Goal: Information Seeking & Learning: Learn about a topic

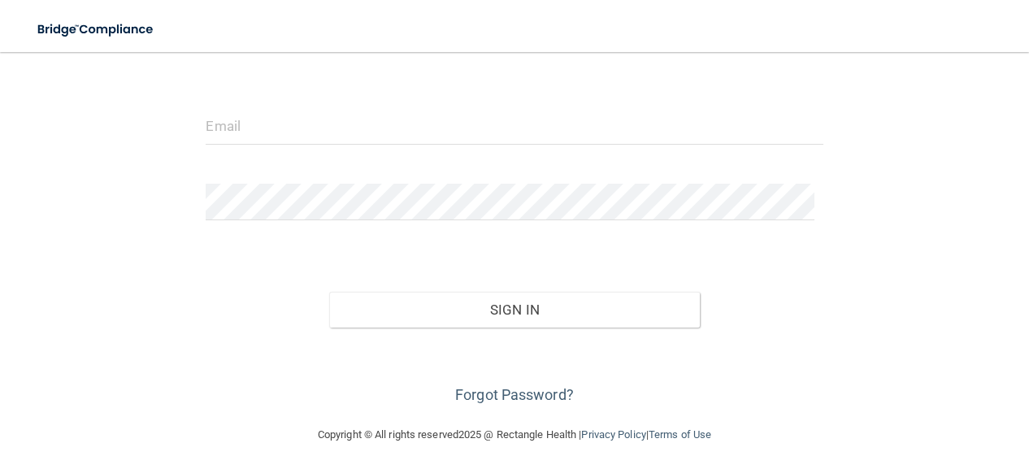
scroll to position [162, 0]
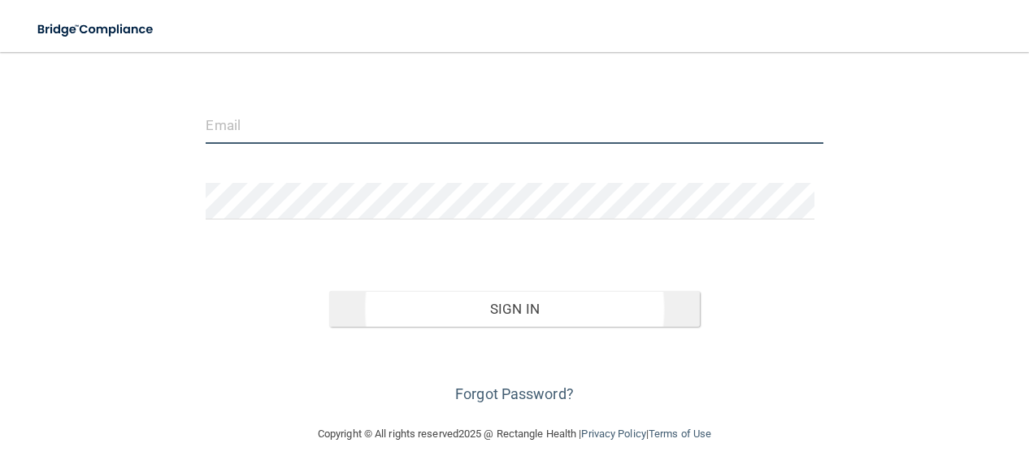
type input "[EMAIL_ADDRESS][PERSON_NAME][DOMAIN_NAME]"
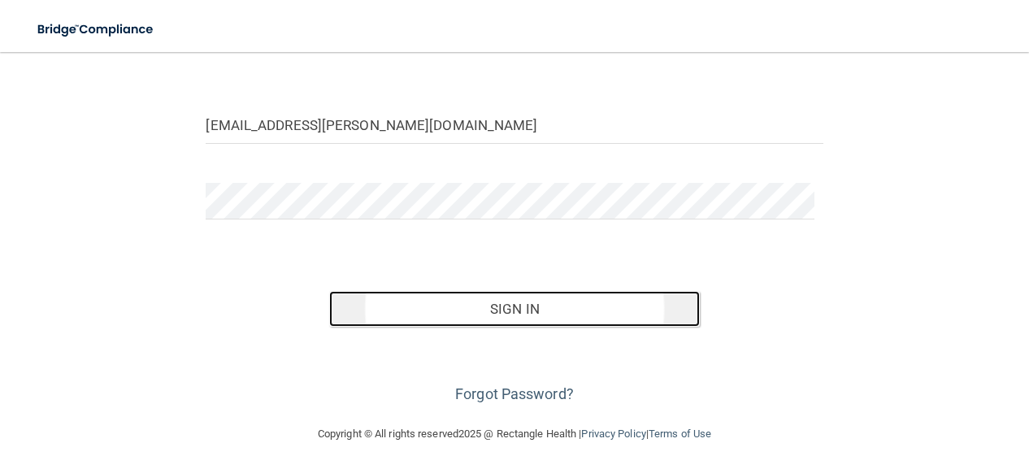
click at [536, 318] on button "Sign In" at bounding box center [514, 309] width 370 height 36
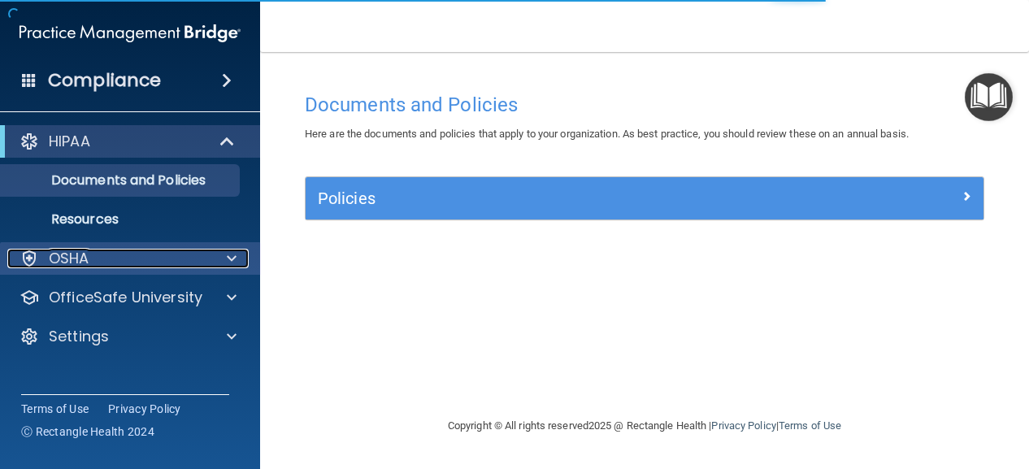
click at [223, 260] on div at bounding box center [229, 258] width 41 height 19
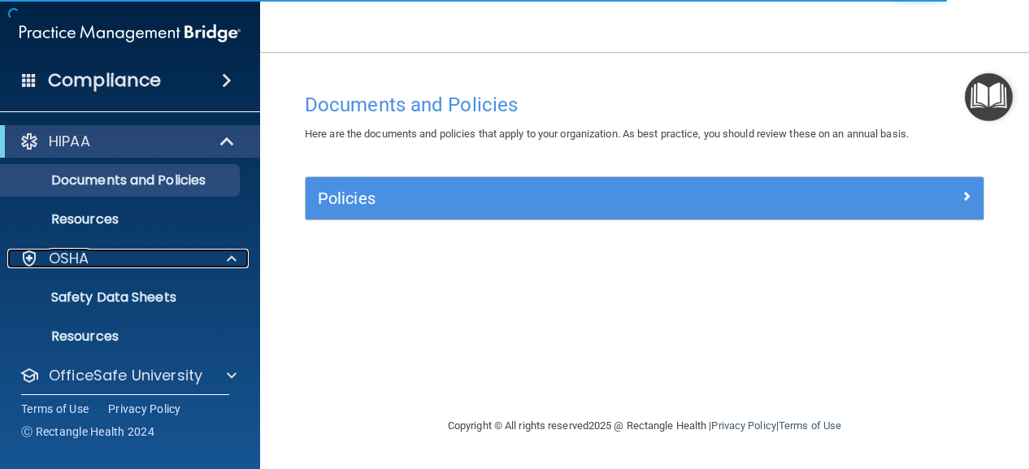
scroll to position [49, 0]
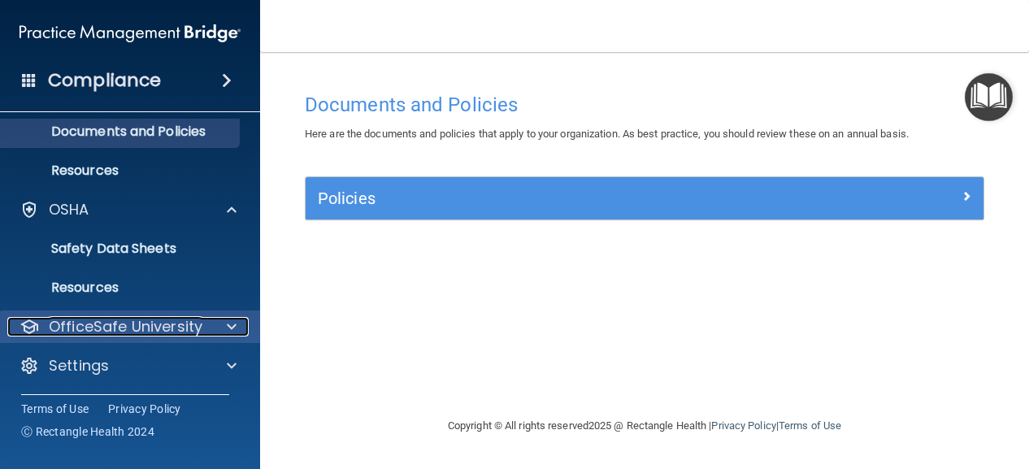
click at [238, 323] on div at bounding box center [229, 326] width 41 height 19
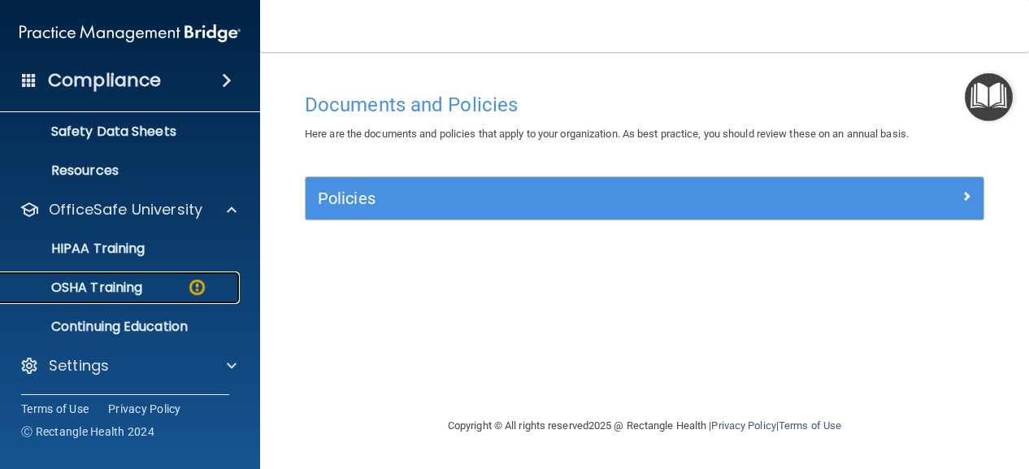
click at [115, 288] on p "OSHA Training" at bounding box center [77, 287] width 132 height 16
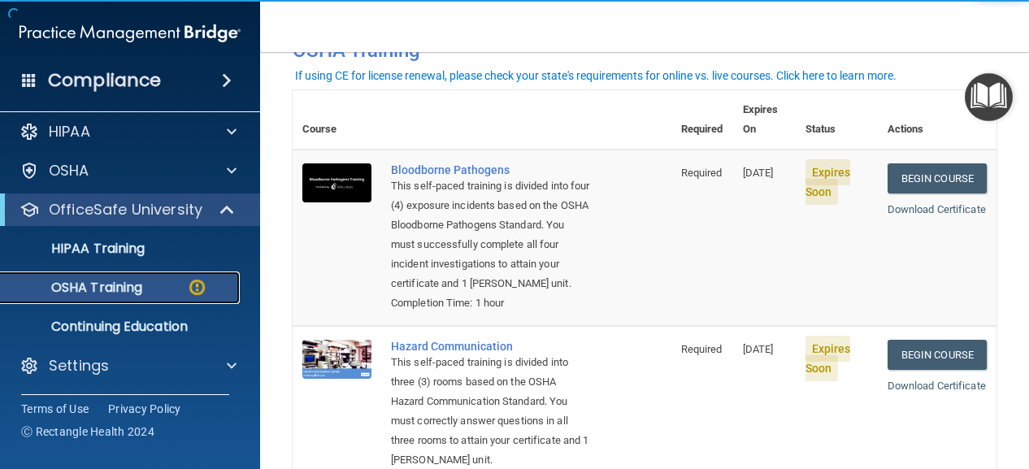
scroll to position [99, 0]
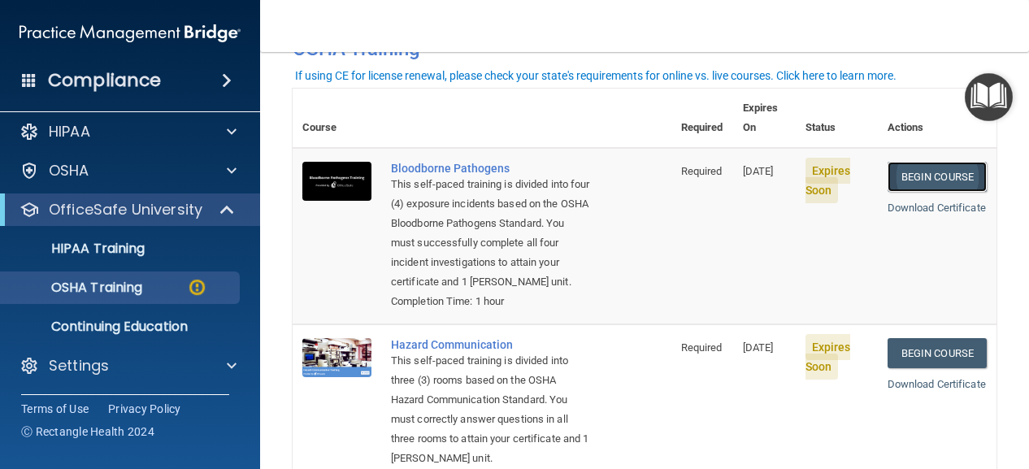
click at [928, 162] on link "Begin Course" at bounding box center [936, 177] width 99 height 30
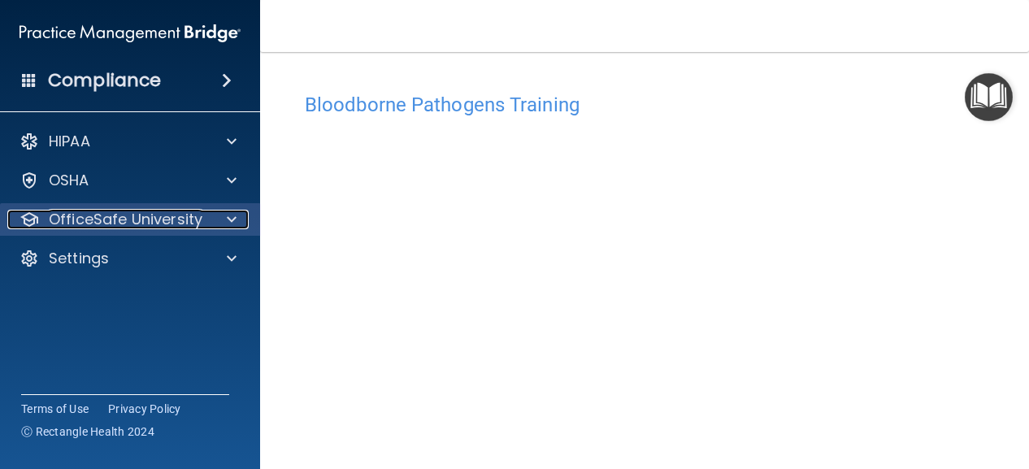
click at [223, 218] on div at bounding box center [229, 219] width 41 height 19
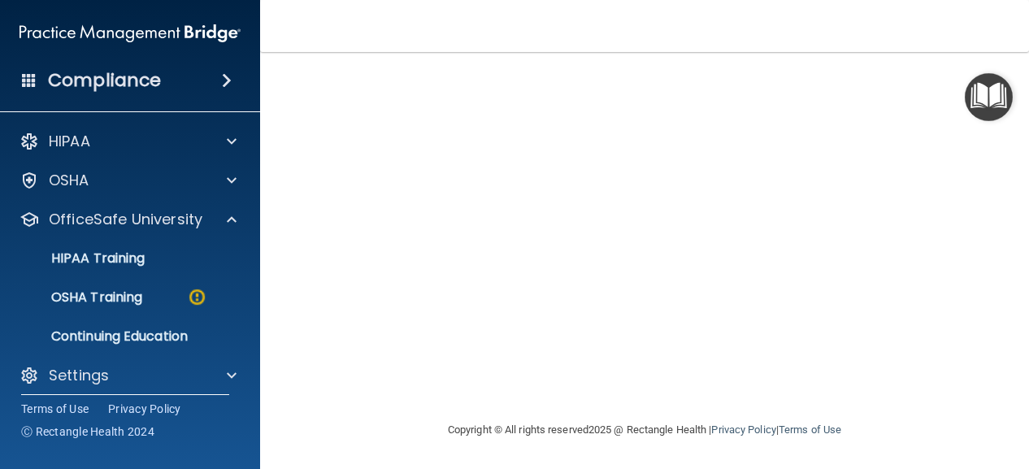
scroll to position [83, 0]
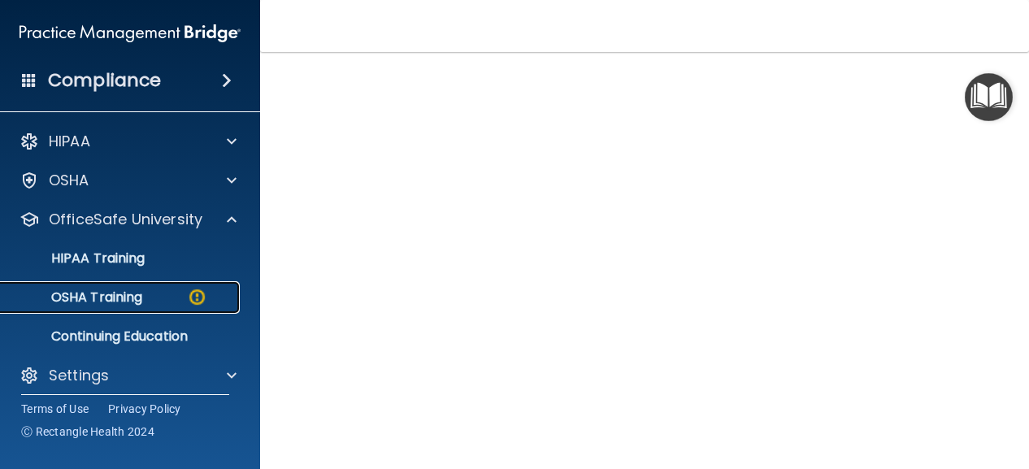
click at [105, 307] on link "OSHA Training" at bounding box center [112, 297] width 256 height 32
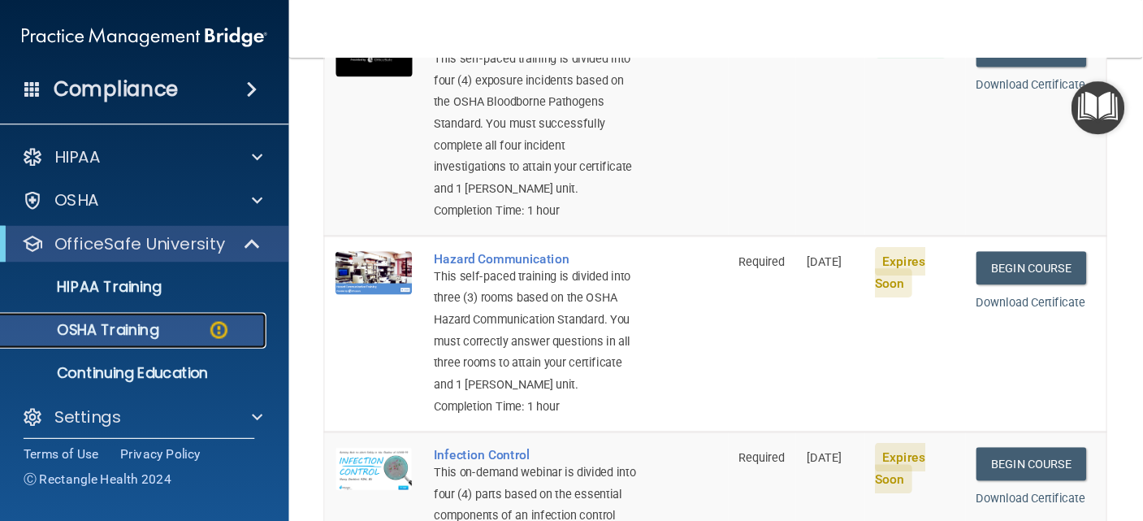
scroll to position [230, 0]
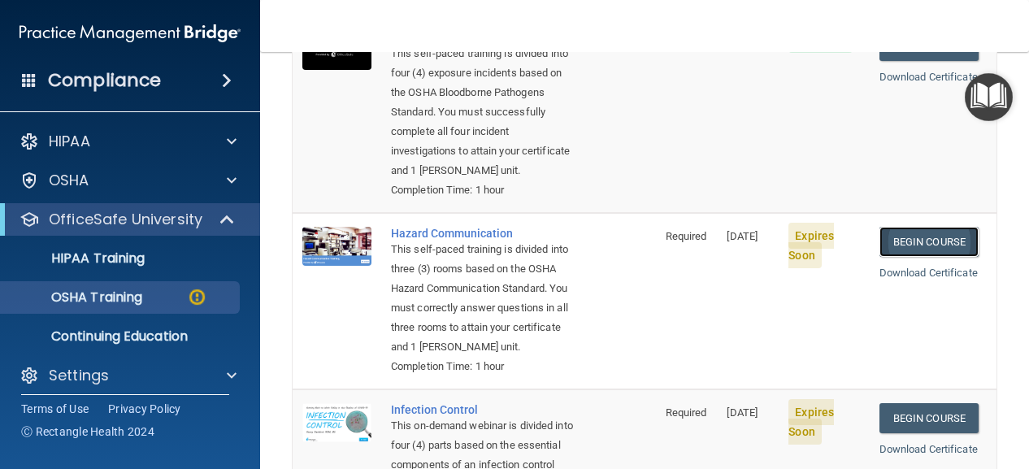
click at [921, 249] on link "Begin Course" at bounding box center [928, 242] width 99 height 30
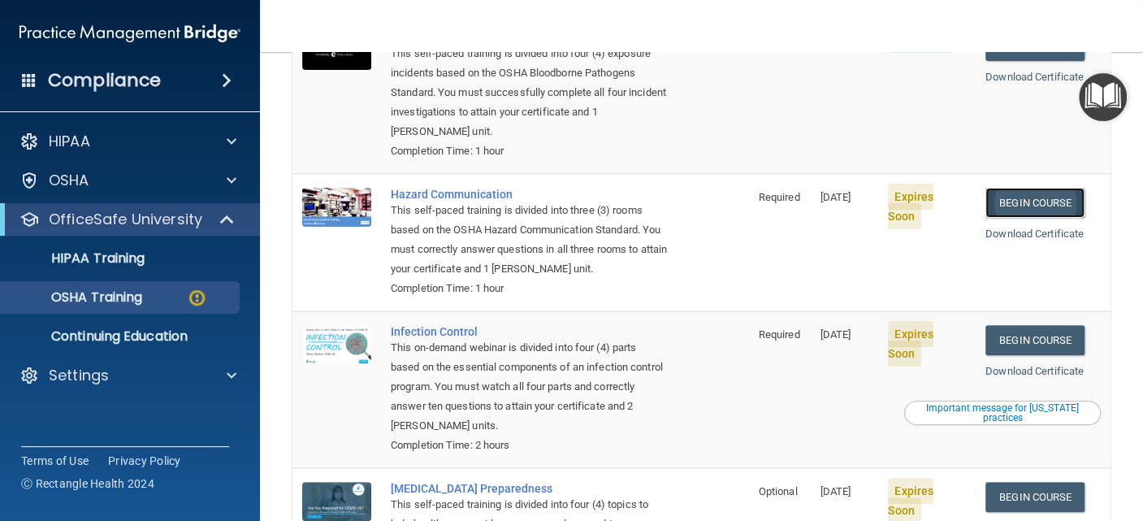
scroll to position [229, 0]
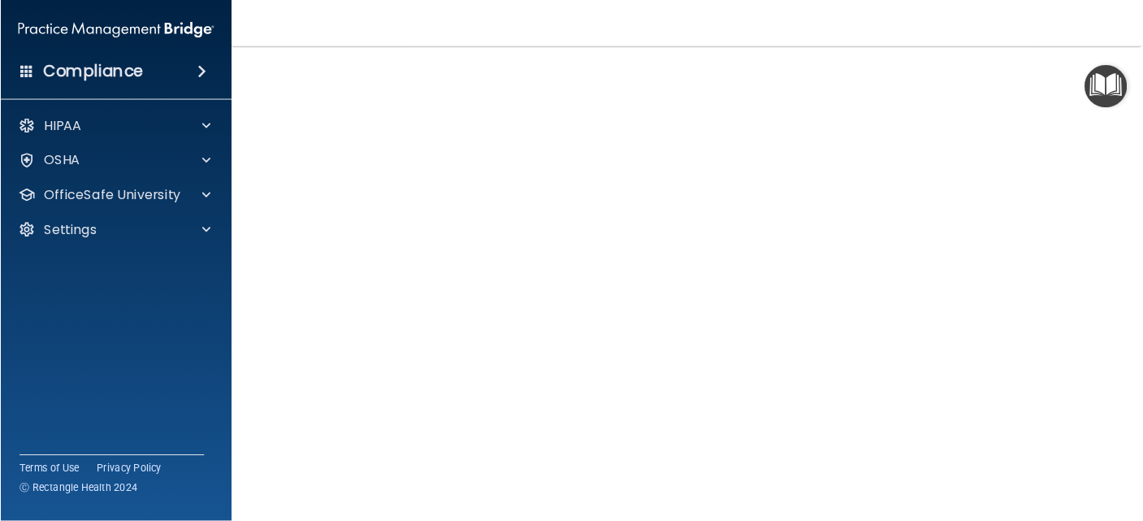
scroll to position [101, 0]
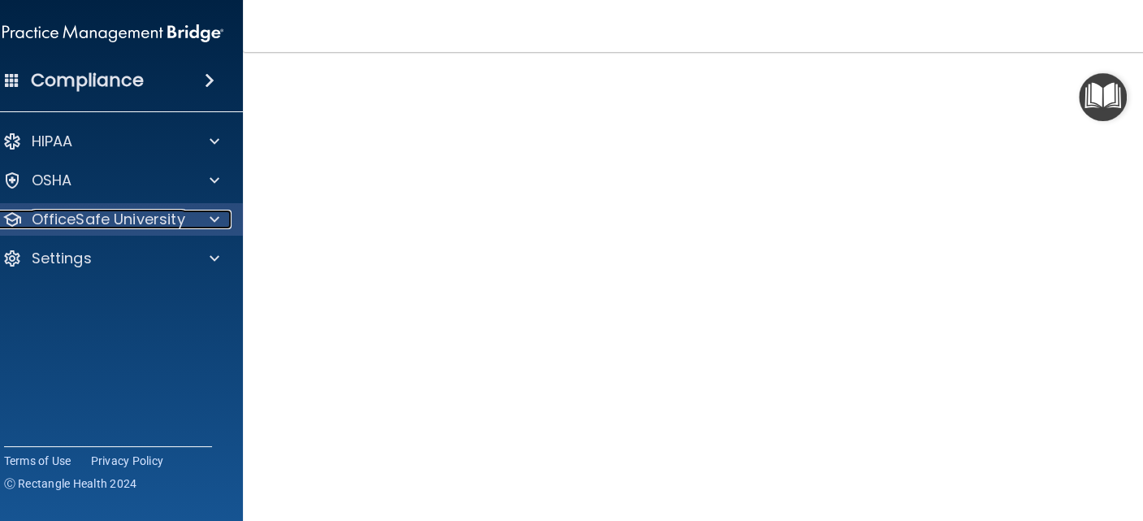
click at [200, 219] on div at bounding box center [211, 219] width 41 height 19
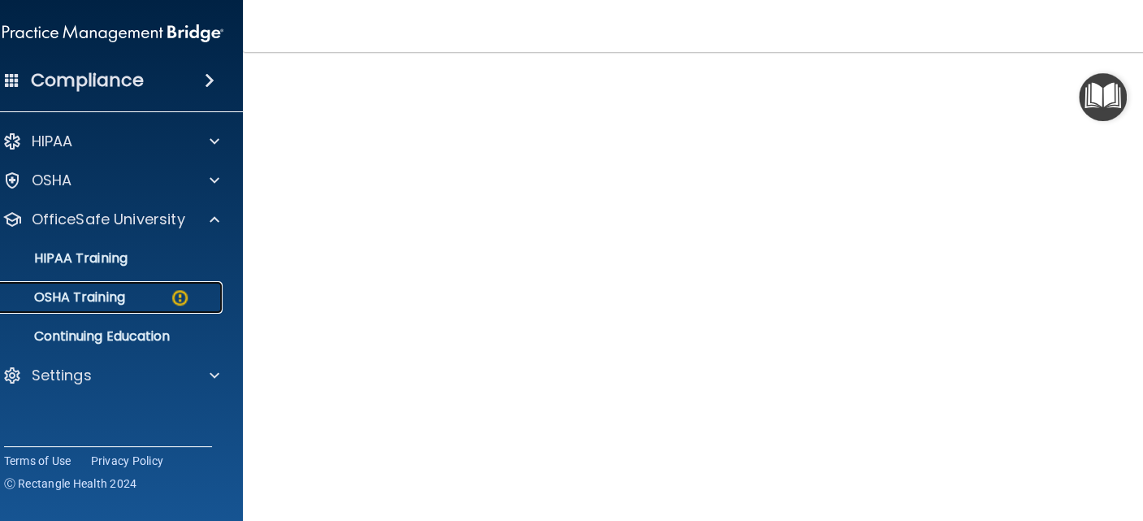
click at [102, 285] on link "OSHA Training" at bounding box center [95, 297] width 256 height 32
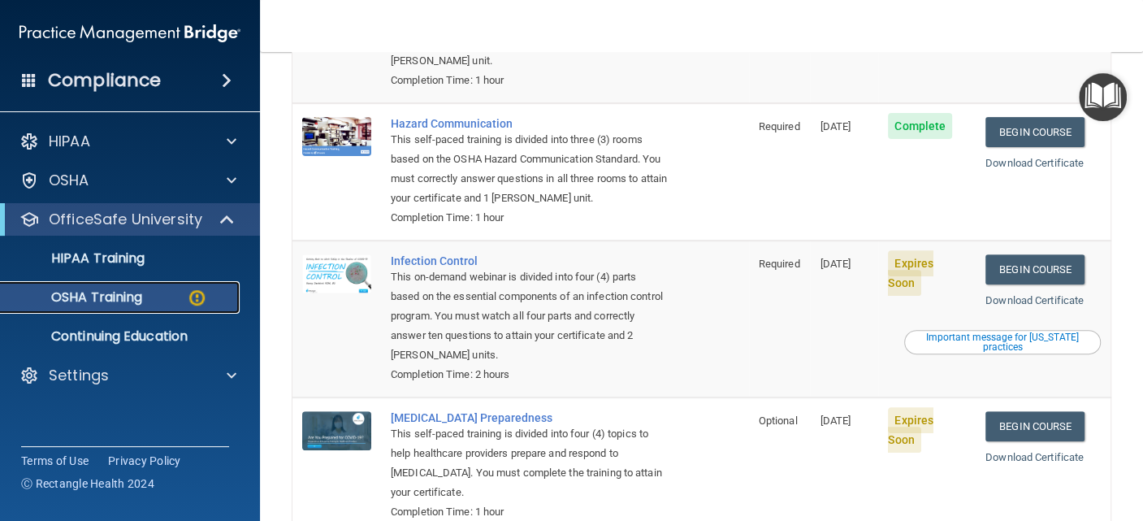
scroll to position [297, 0]
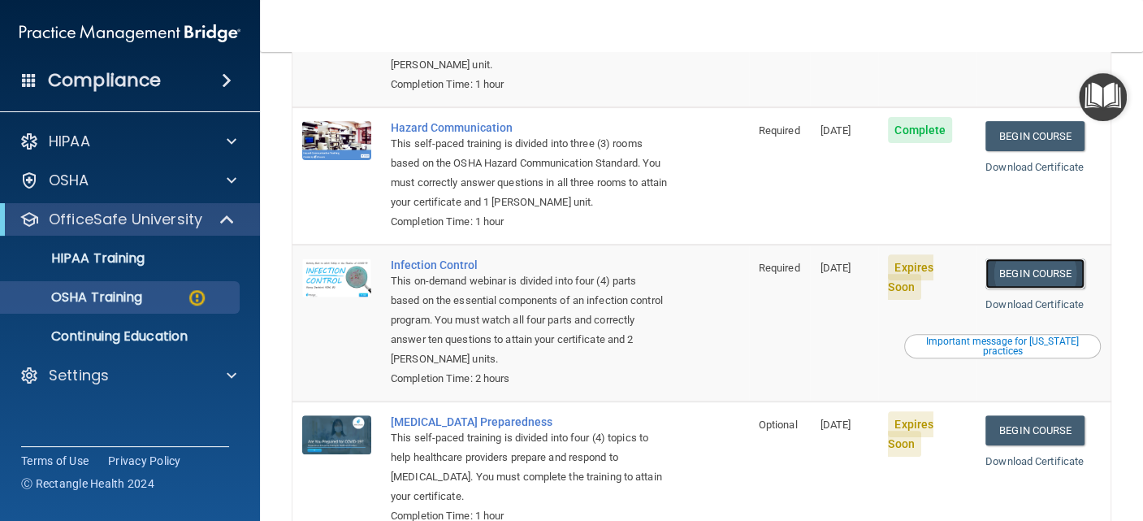
click at [1028, 258] on link "Begin Course" at bounding box center [1035, 273] width 99 height 30
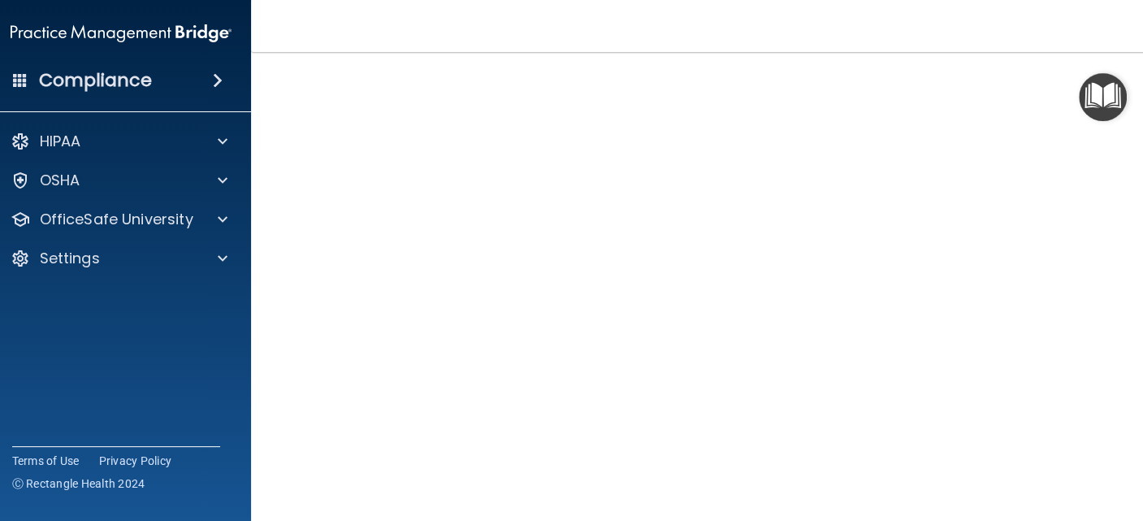
scroll to position [94, 0]
click at [204, 206] on div "OfficeSafe University" at bounding box center [121, 219] width 261 height 32
click at [218, 221] on span at bounding box center [223, 219] width 10 height 19
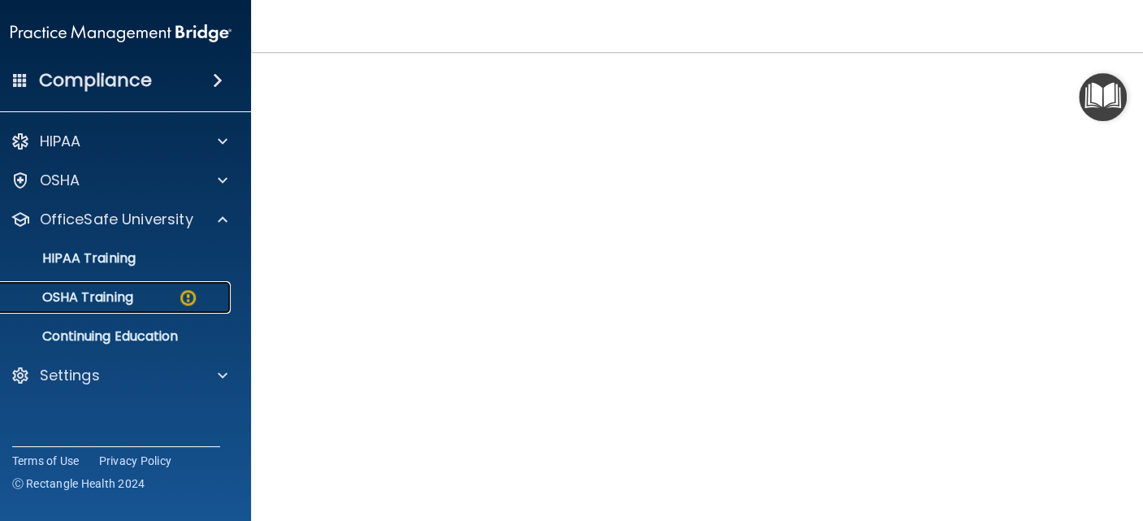
click at [162, 301] on div "OSHA Training" at bounding box center [113, 297] width 222 height 16
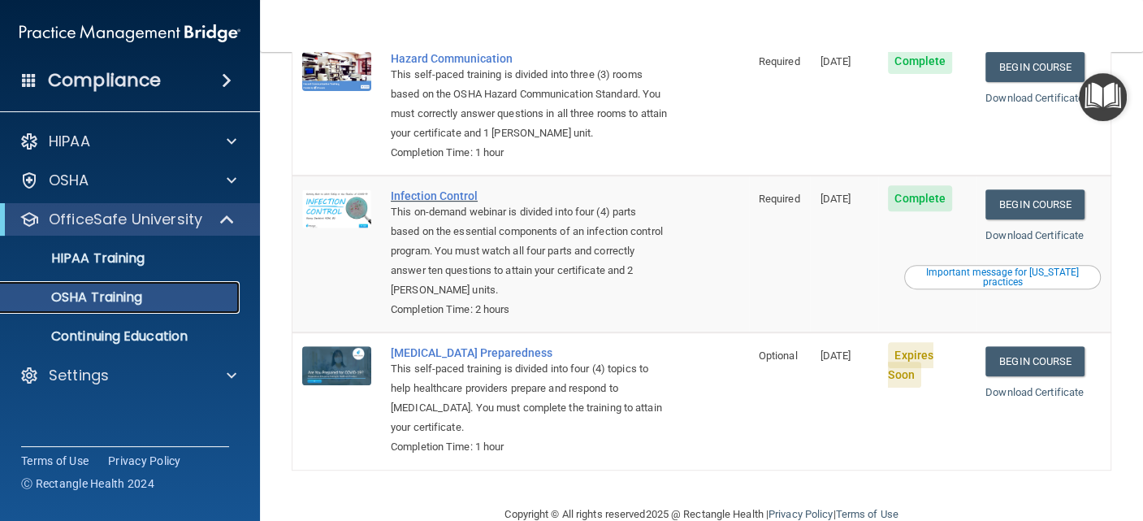
scroll to position [335, 0]
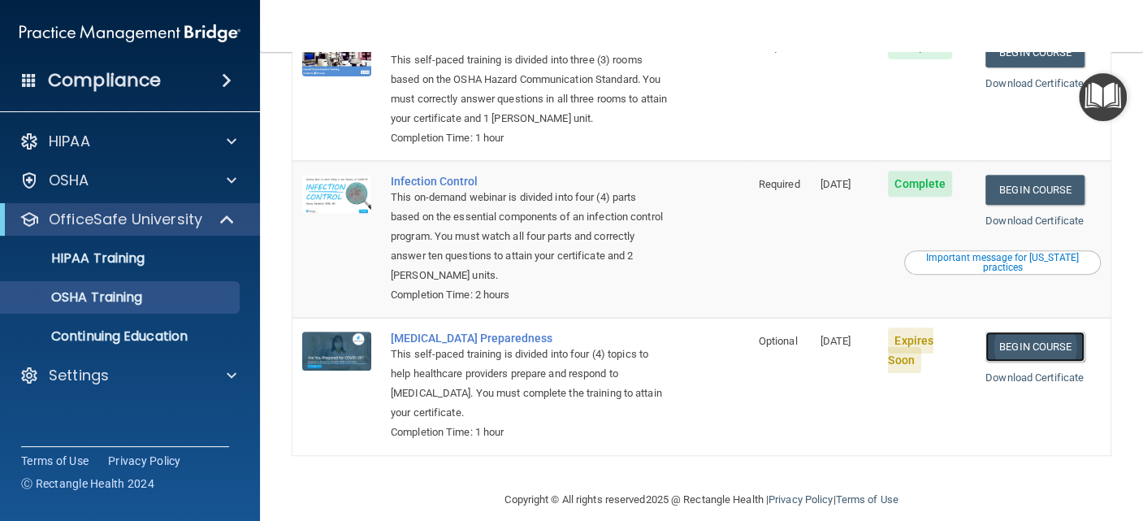
click at [1066, 331] on link "Begin Course" at bounding box center [1035, 346] width 99 height 30
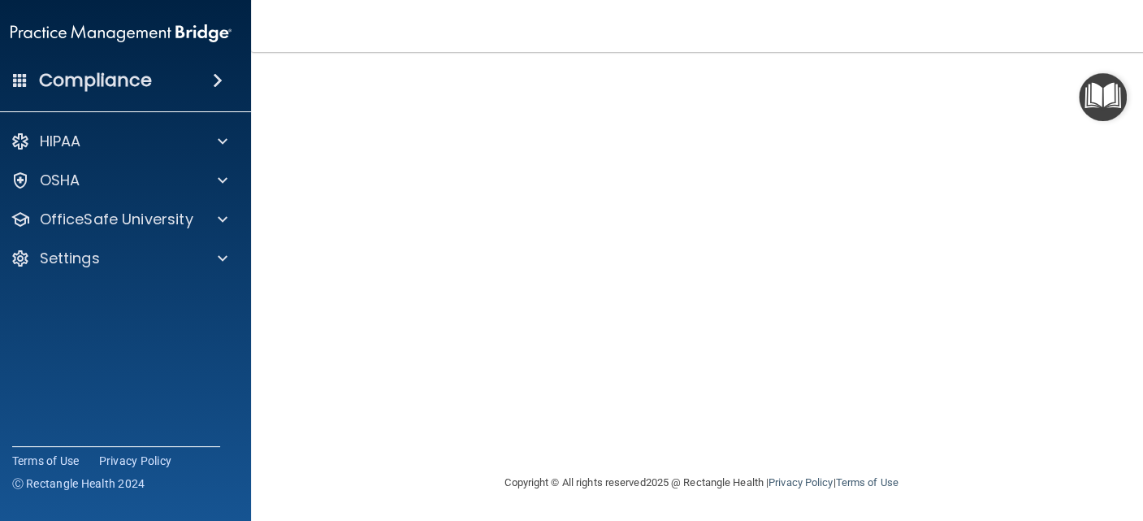
scroll to position [52, 0]
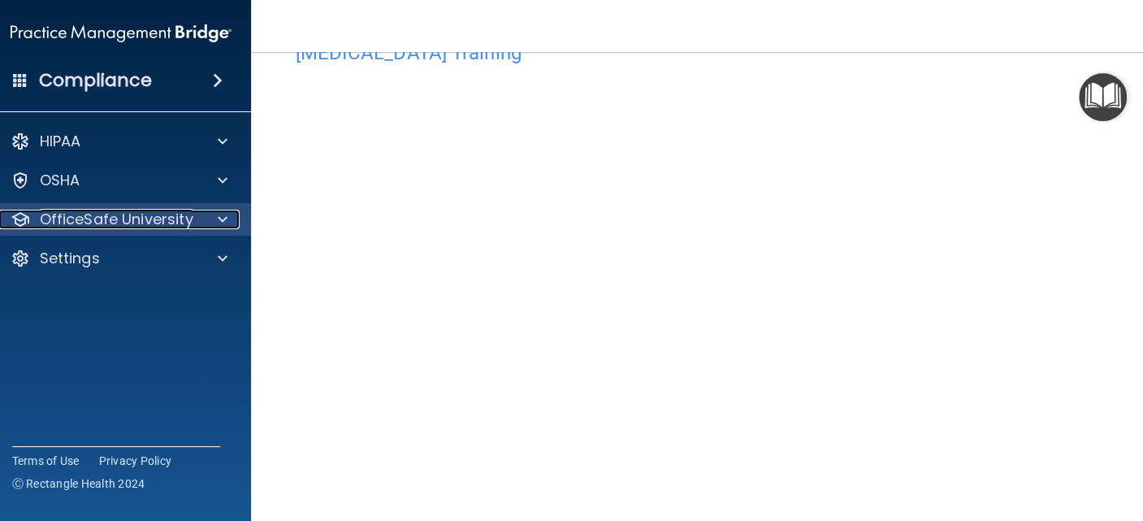
click at [202, 211] on div at bounding box center [219, 219] width 41 height 19
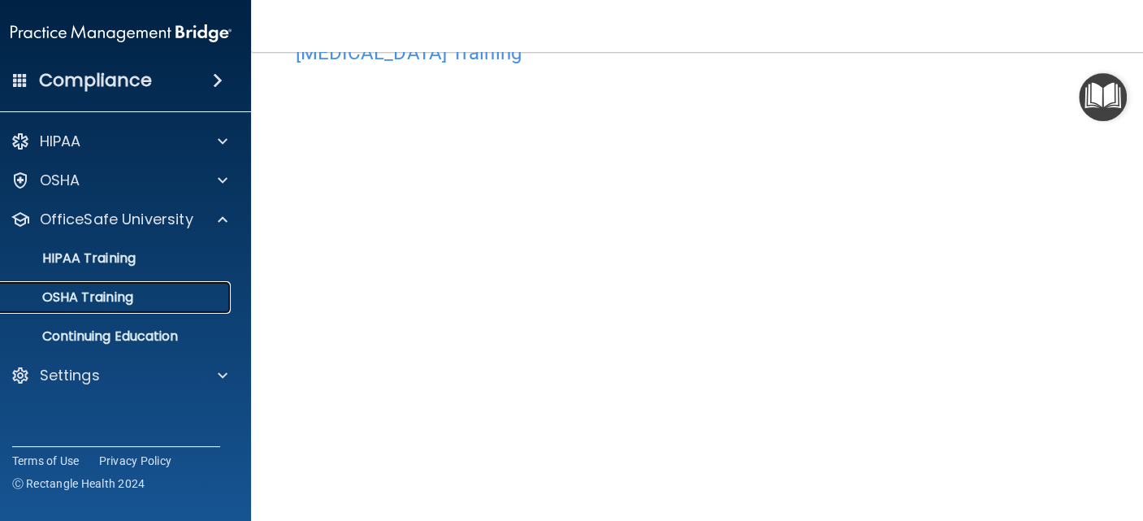
click at [173, 298] on div "OSHA Training" at bounding box center [113, 297] width 222 height 16
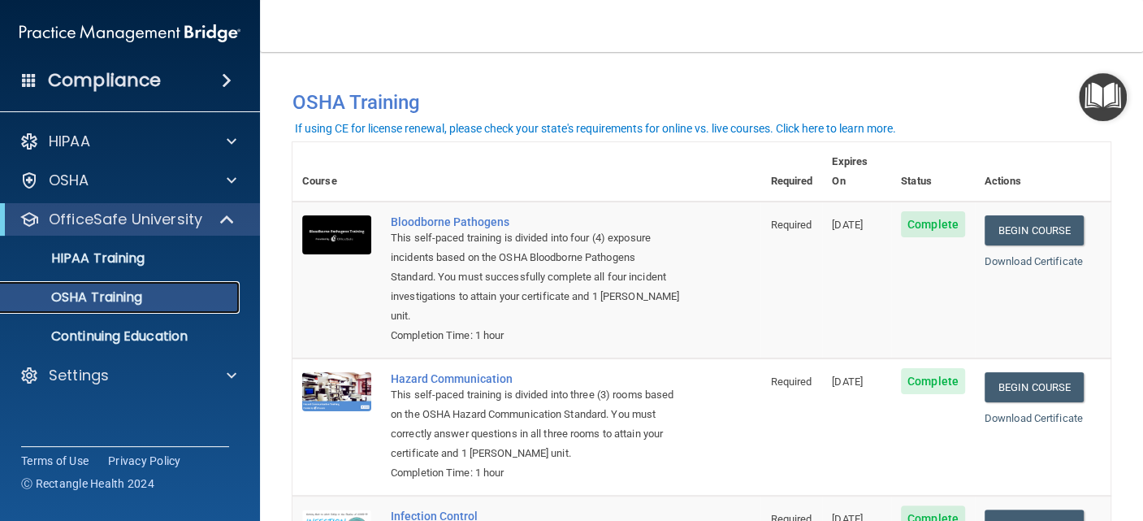
scroll to position [335, 0]
